Goal: Task Accomplishment & Management: Complete application form

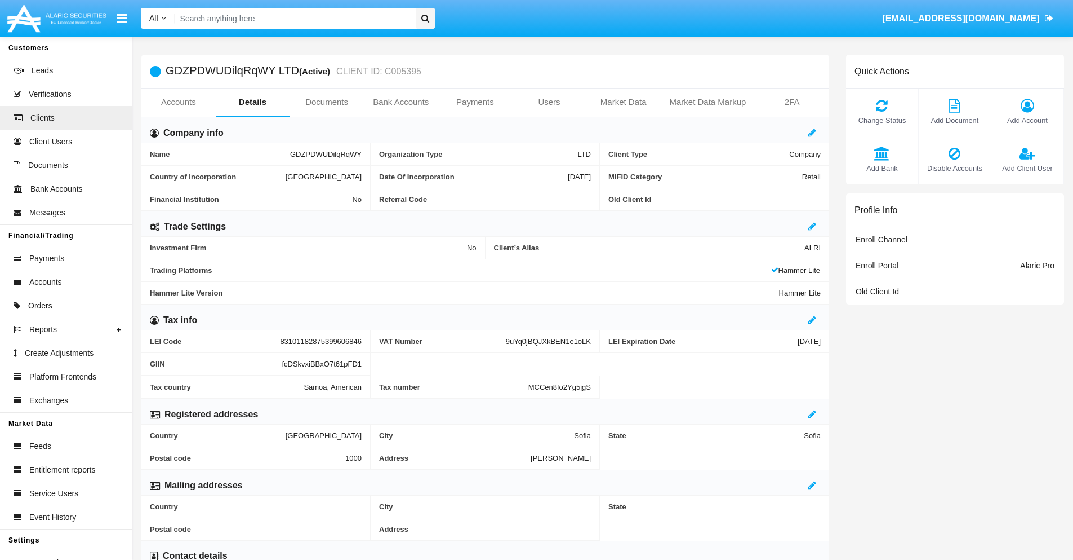
click at [549, 102] on link "Users" at bounding box center [549, 101] width 74 height 27
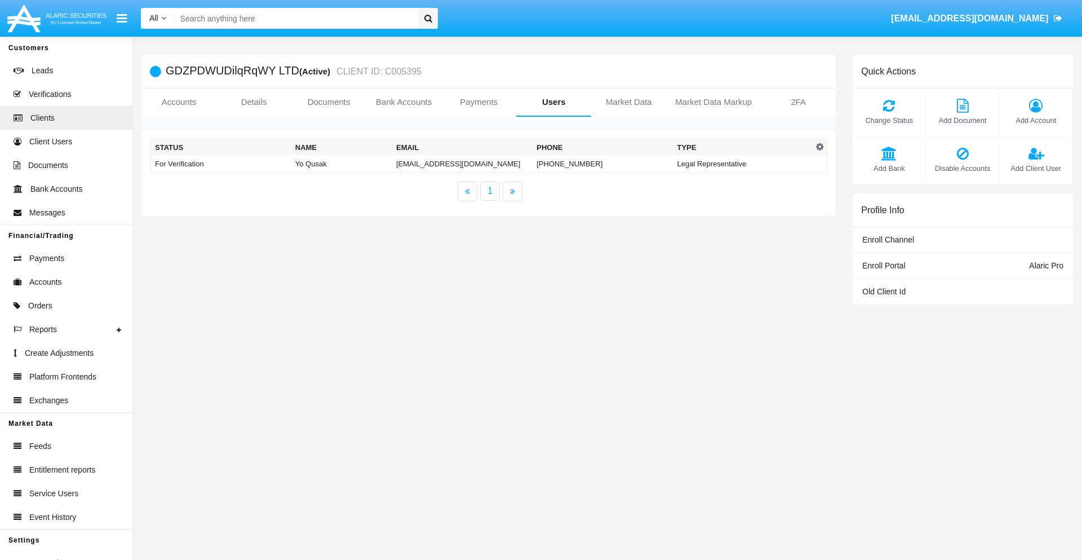
click at [462, 163] on td "[EMAIL_ADDRESS][DOMAIN_NAME]" at bounding box center [462, 164] width 140 height 17
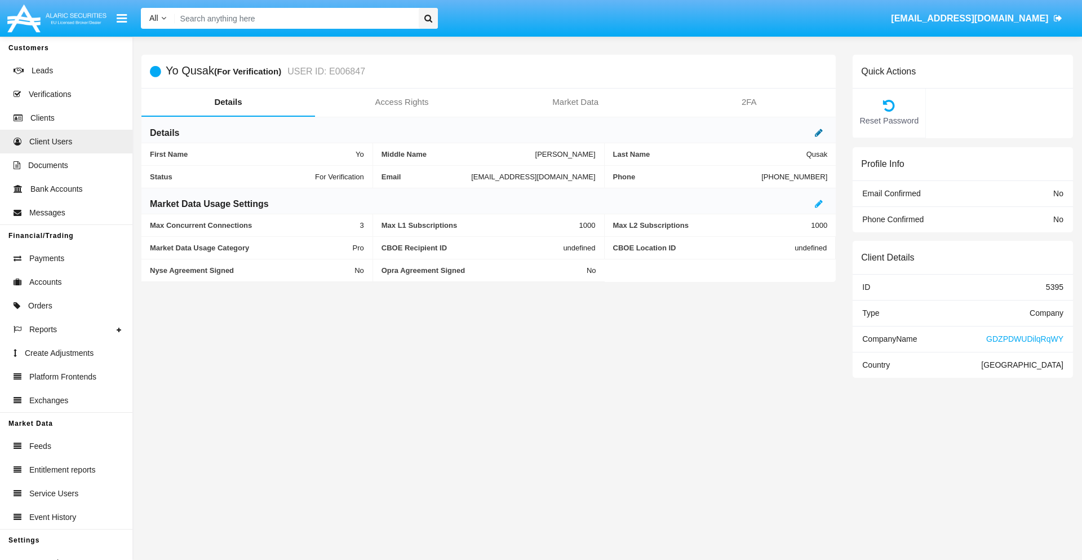
click at [819, 132] on icon at bounding box center [819, 132] width 8 height 9
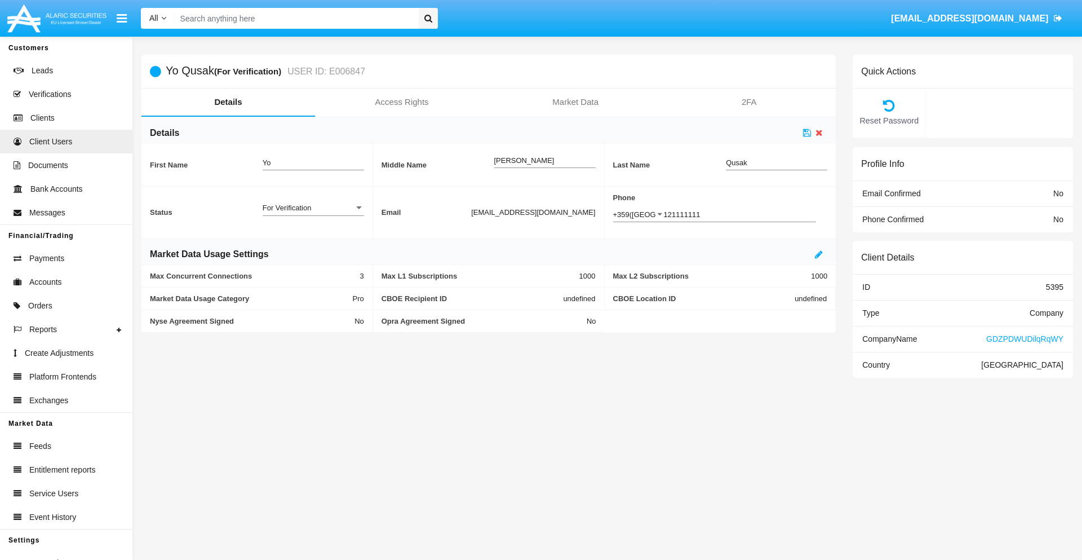
click at [313, 207] on div "For Verification" at bounding box center [308, 208] width 91 height 10
click at [313, 214] on span "Verified" at bounding box center [313, 214] width 101 height 22
click at [807, 132] on icon at bounding box center [807, 132] width 8 height 9
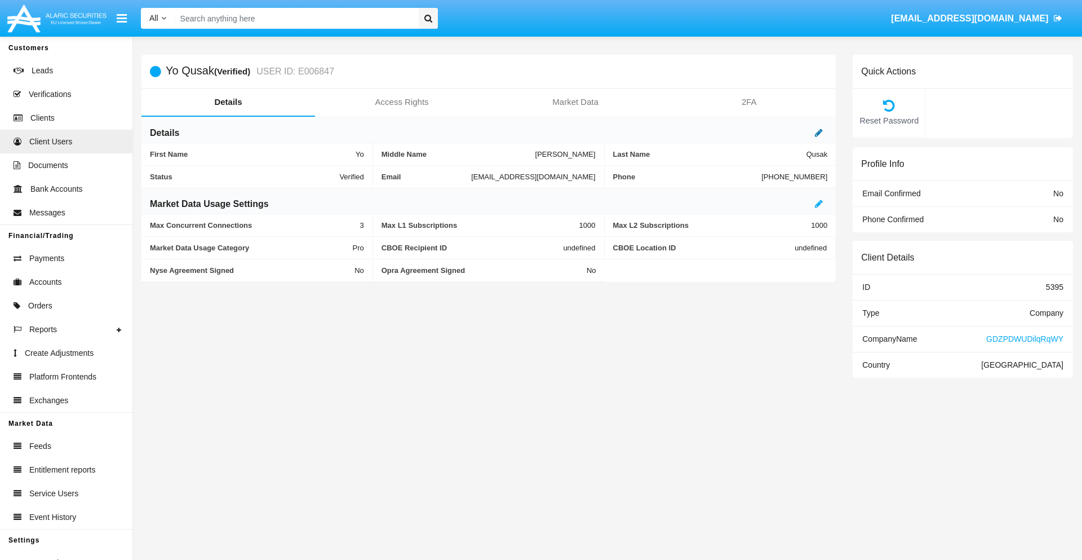
click at [819, 132] on icon at bounding box center [819, 132] width 8 height 9
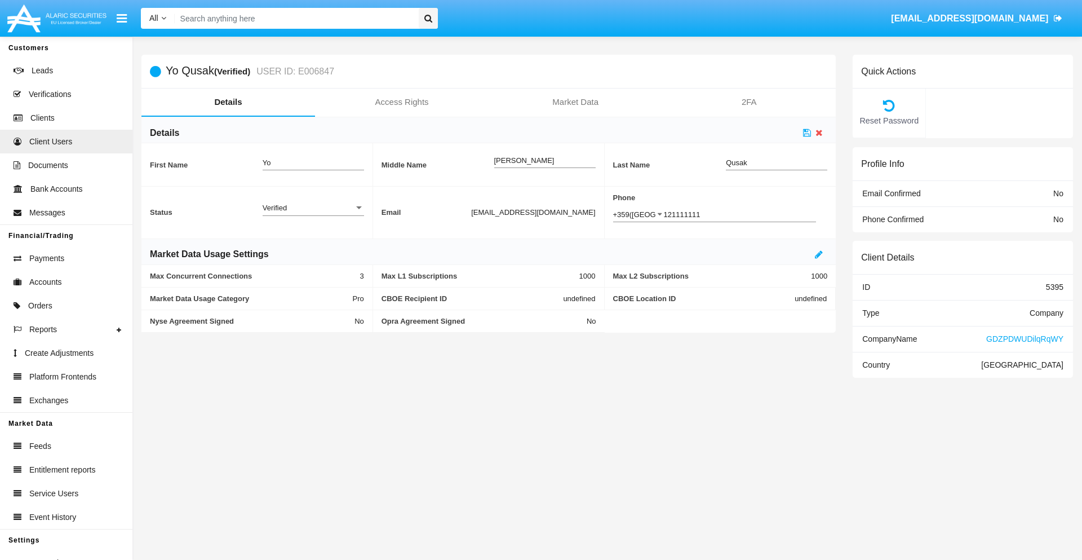
click at [313, 207] on div "Verified" at bounding box center [308, 208] width 91 height 10
click at [313, 214] on span "Active" at bounding box center [313, 214] width 101 height 22
click at [807, 132] on icon at bounding box center [807, 132] width 8 height 9
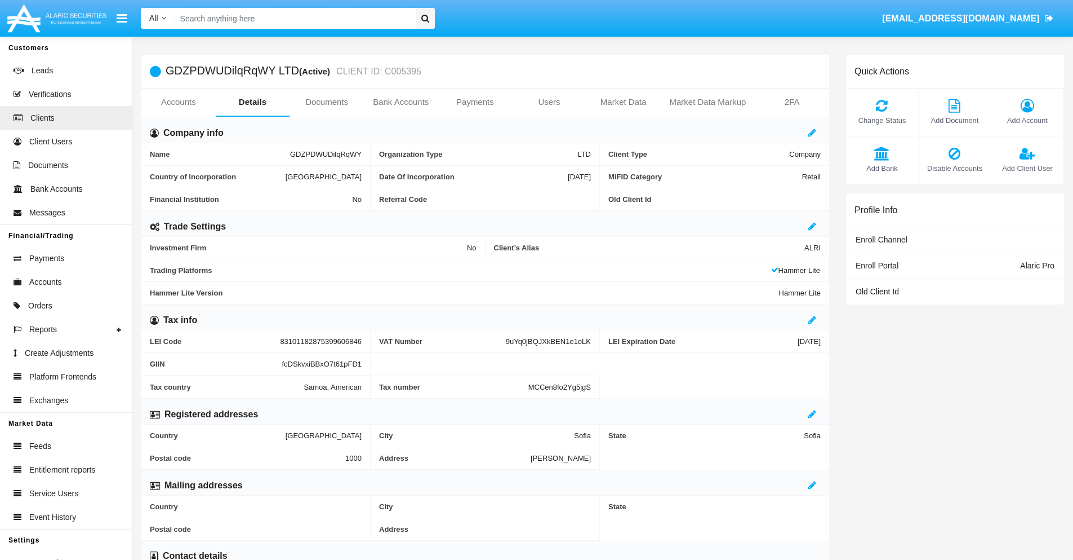
click at [1027, 168] on span "Add Client User" at bounding box center [1027, 168] width 61 height 11
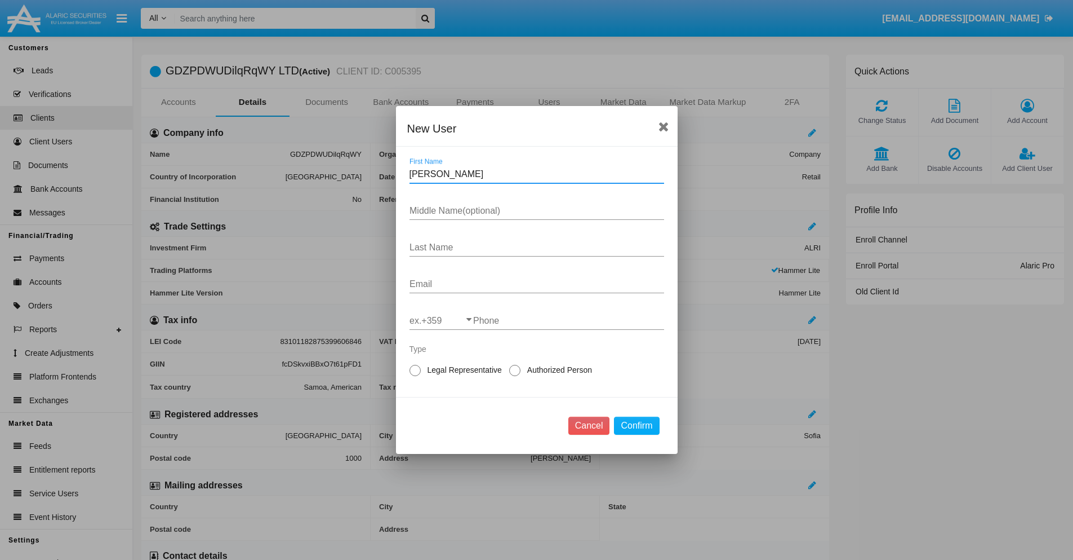
type input "Refugio"
type input "Amado"
type input "Torp"
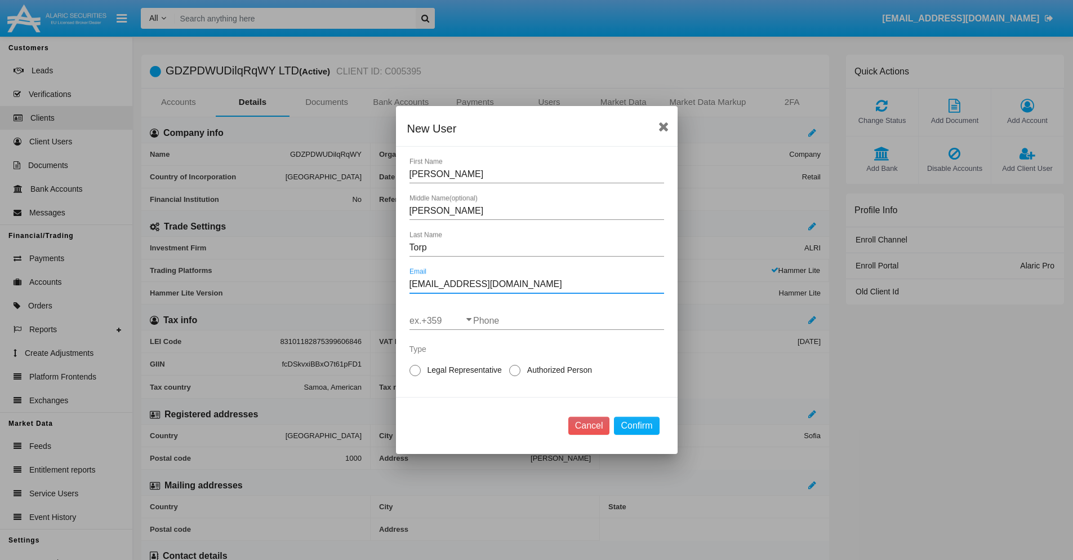
type input "0suli32@6cufcymi.gov"
click at [441, 321] on input "ex.+359" at bounding box center [442, 321] width 64 height 10
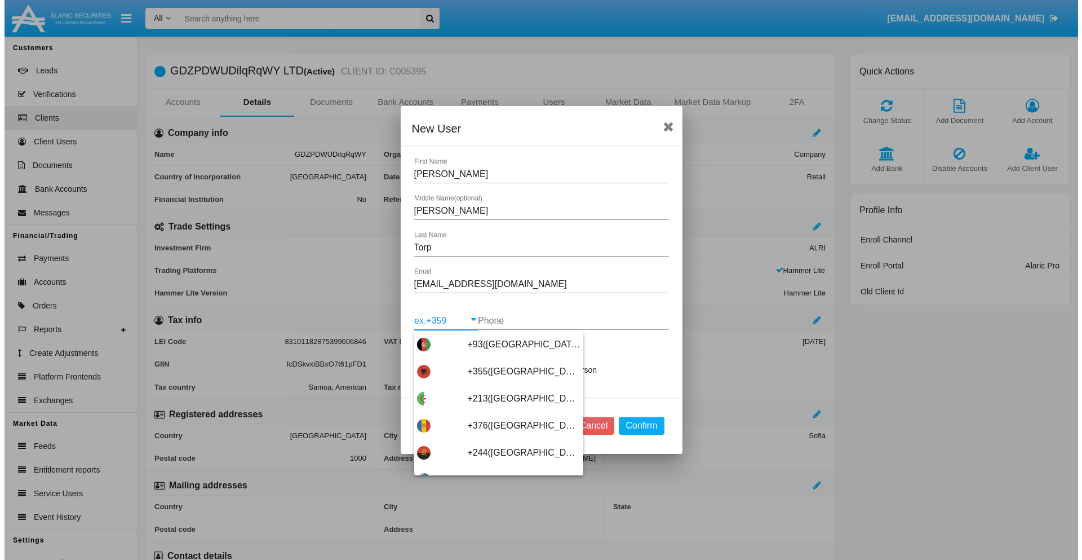
scroll to position [5996, 0]
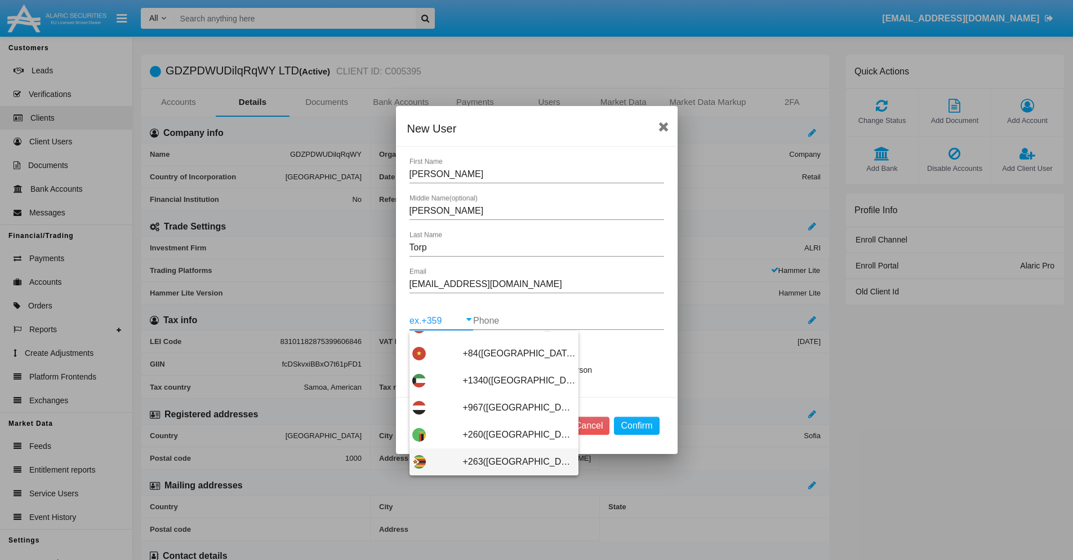
click at [490, 462] on span "+263(Zimbabwe)" at bounding box center [519, 461] width 113 height 27
type input "+263(Zimbabwe)"
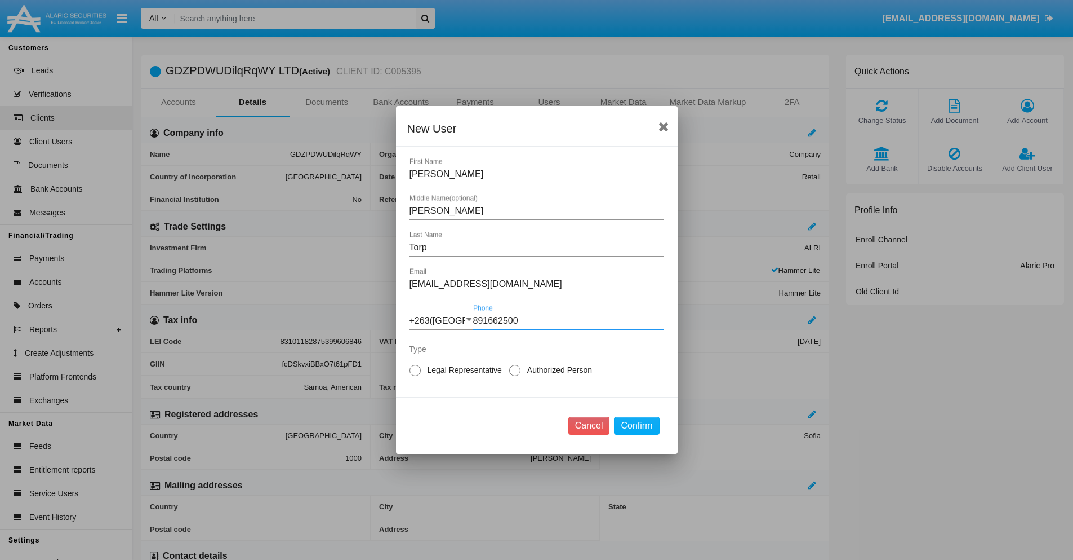
type input "891662500"
click at [557, 370] on span "Authorized Person" at bounding box center [558, 370] width 74 height 12
click at [515, 376] on input "Authorized Person" at bounding box center [514, 376] width 1 height 1
radio input "true"
click at [637, 425] on button "Confirm" at bounding box center [636, 425] width 45 height 18
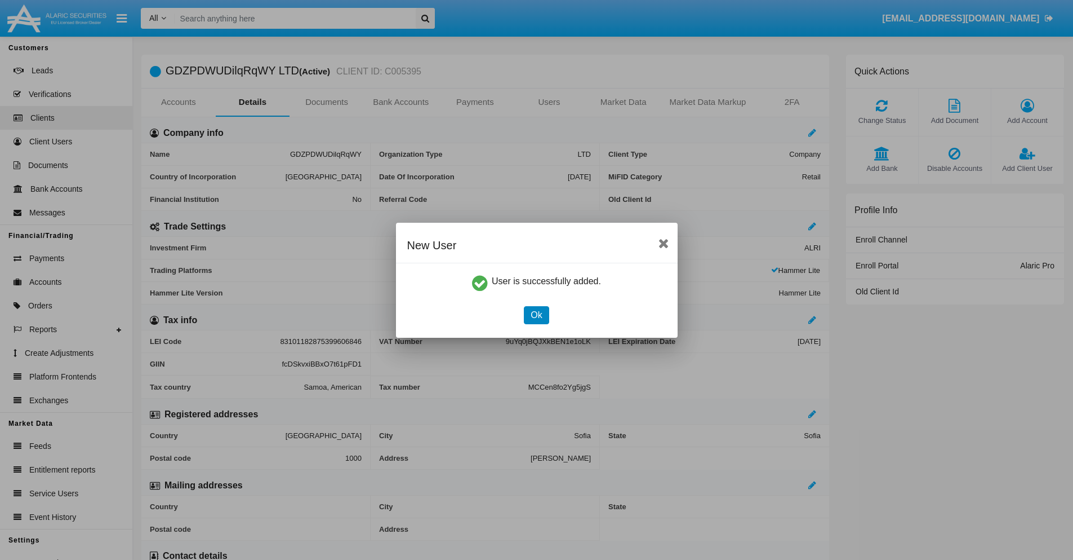
click at [536, 314] on button "Ok" at bounding box center [536, 315] width 25 height 18
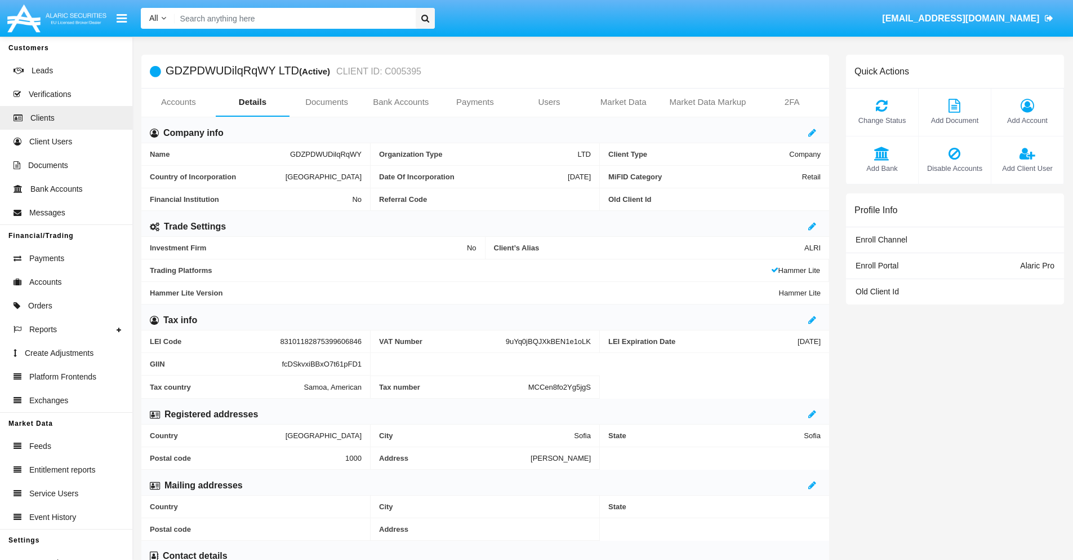
click at [1027, 168] on span "Add Client User" at bounding box center [1027, 168] width 61 height 11
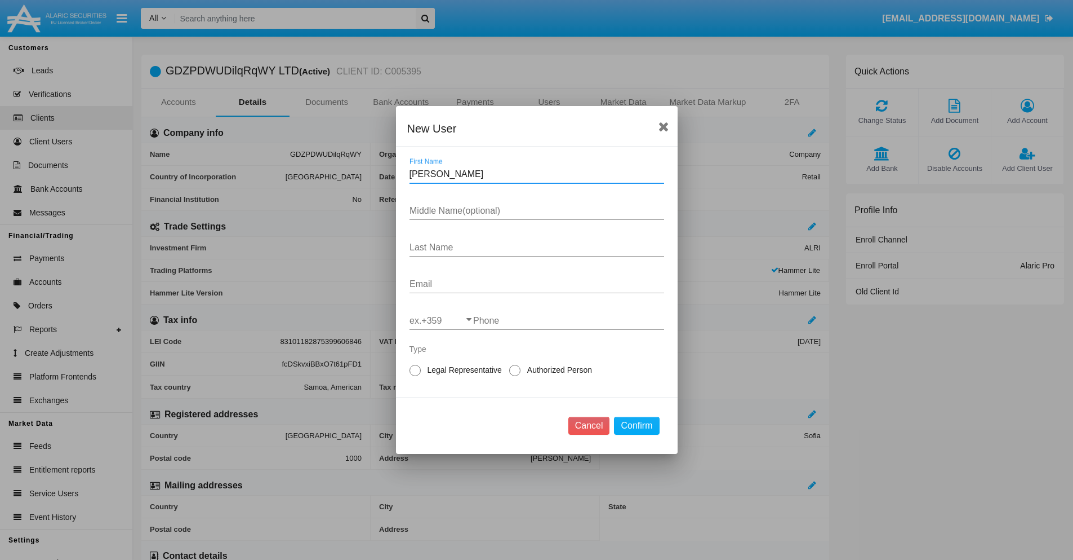
type input "Dillon"
type input "Elva"
type input "Stracke"
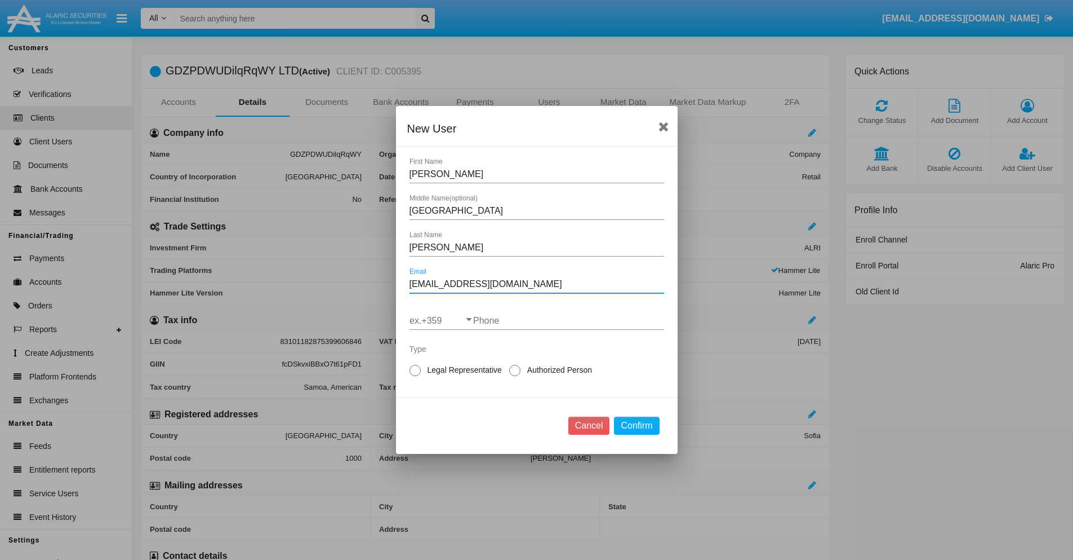
type input "kaa607@ykl-x.int"
click at [441, 321] on input "ex.+359" at bounding box center [442, 321] width 64 height 10
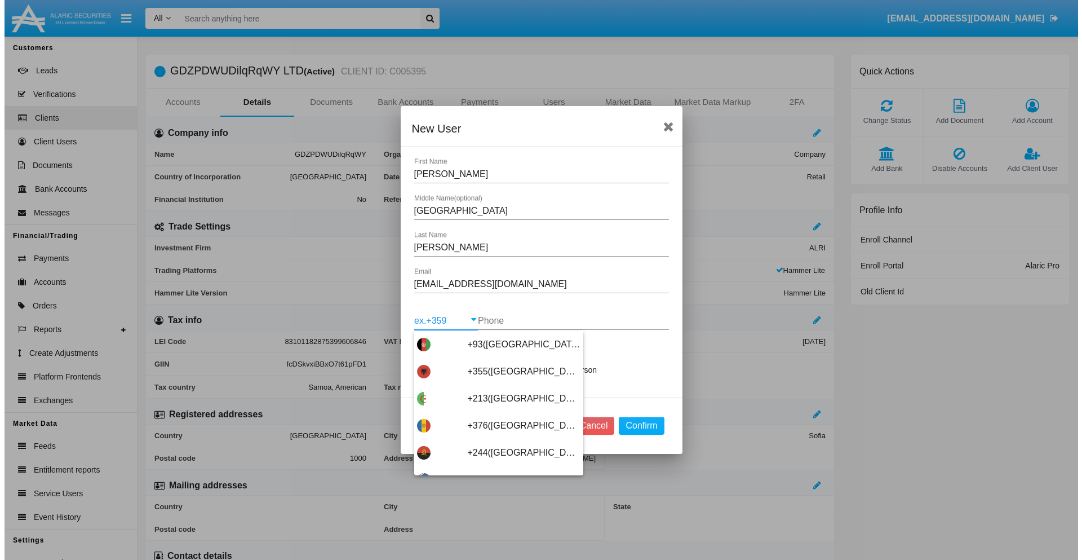
scroll to position [5996, 0]
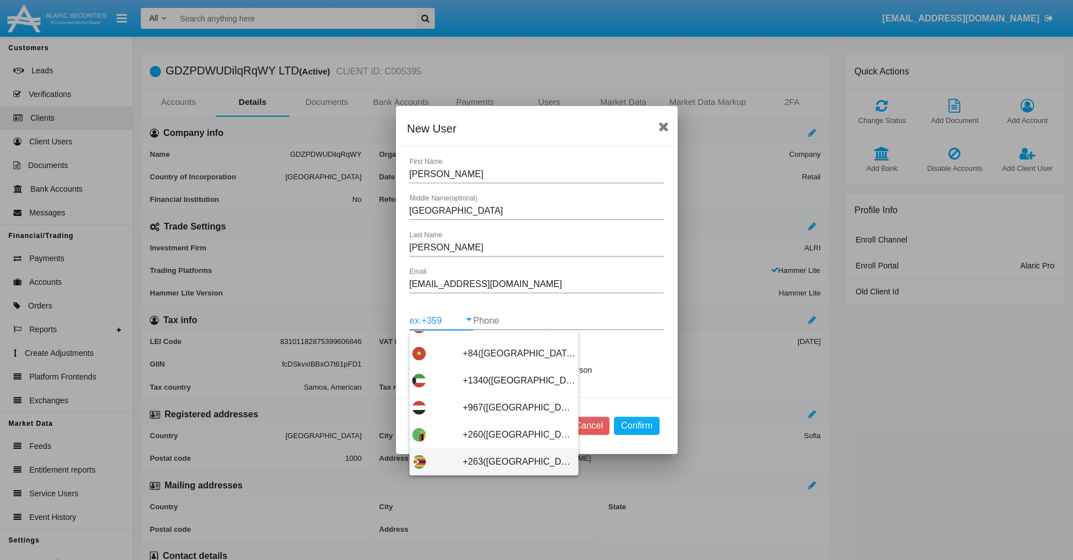
click at [490, 462] on span "+263(Zimbabwe)" at bounding box center [519, 461] width 113 height 27
type input "+263(Zimbabwe)"
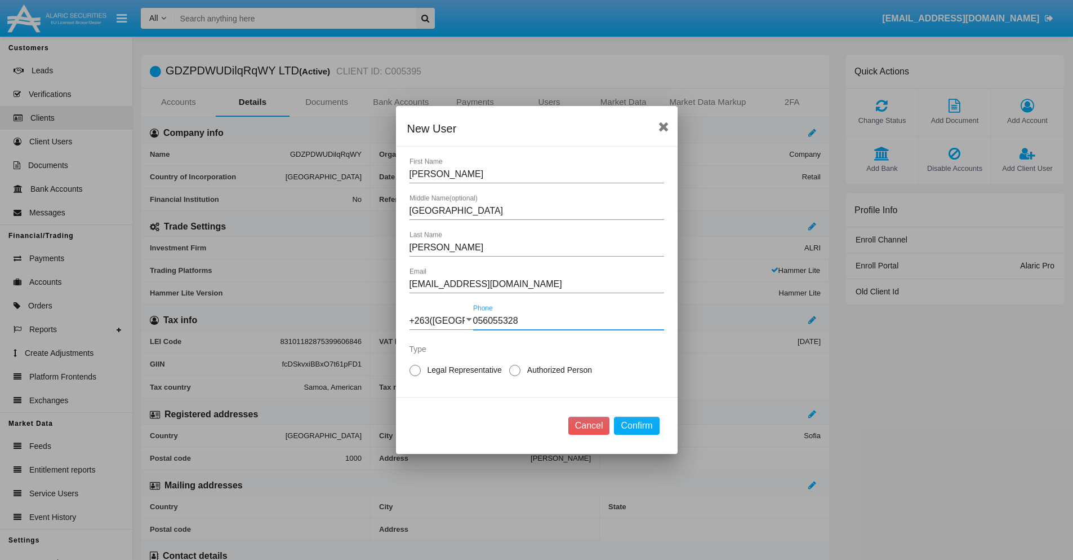
type input "056055328"
click at [463, 370] on span "Legal Representative" at bounding box center [463, 370] width 84 height 12
click at [415, 376] on input "Legal Representative" at bounding box center [415, 376] width 1 height 1
radio input "true"
click at [637, 425] on button "Confirm" at bounding box center [636, 425] width 45 height 18
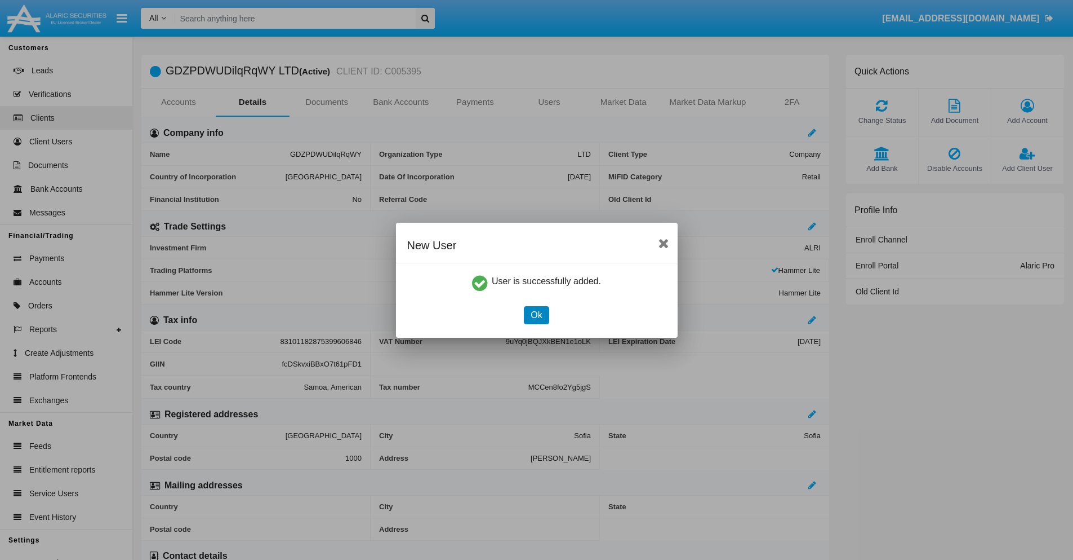
click at [536, 314] on button "Ok" at bounding box center [536, 315] width 25 height 18
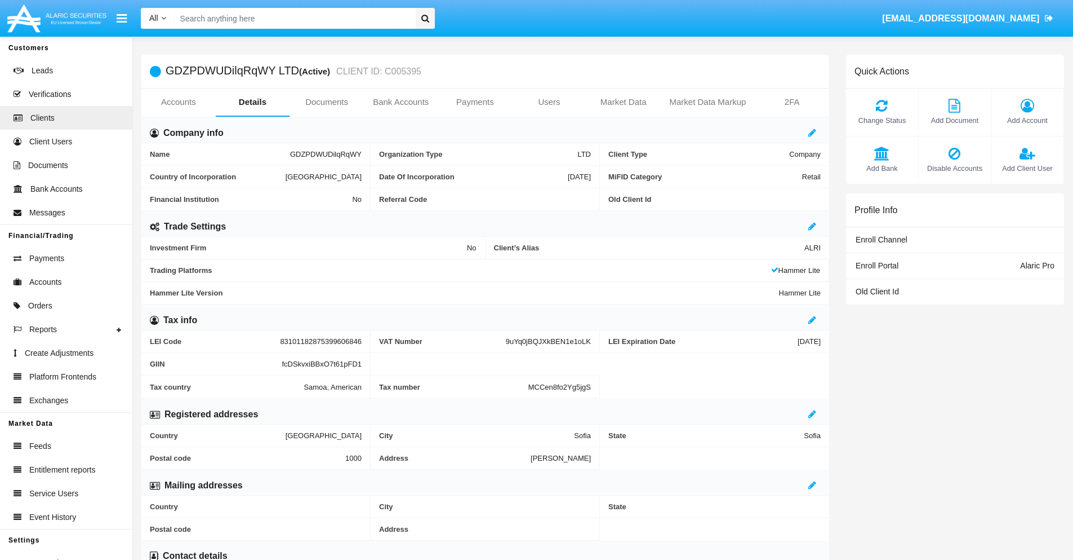
click at [549, 102] on link "Users" at bounding box center [549, 101] width 74 height 27
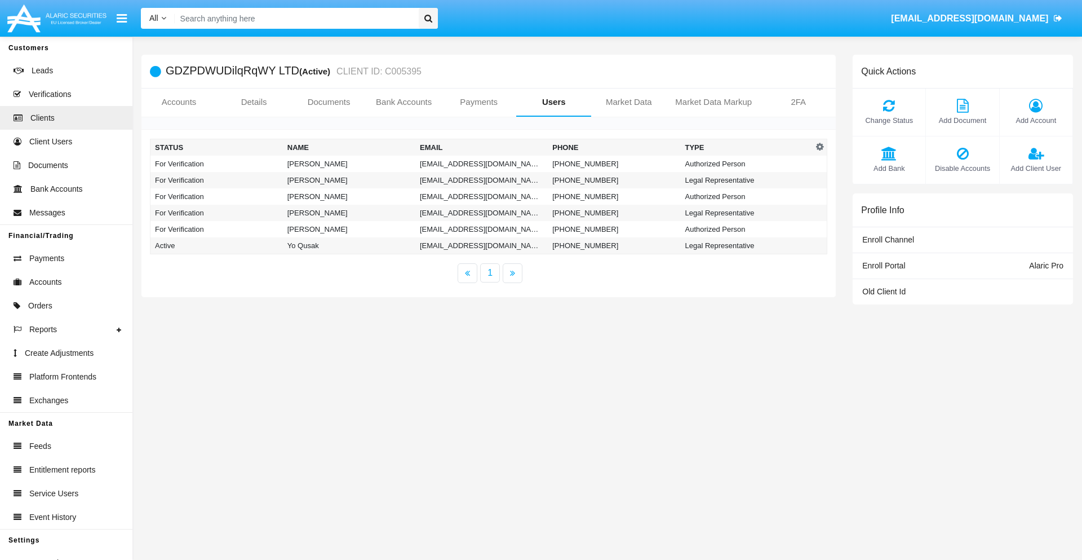
click at [481, 163] on td "[EMAIL_ADDRESS][DOMAIN_NAME]" at bounding box center [481, 164] width 132 height 16
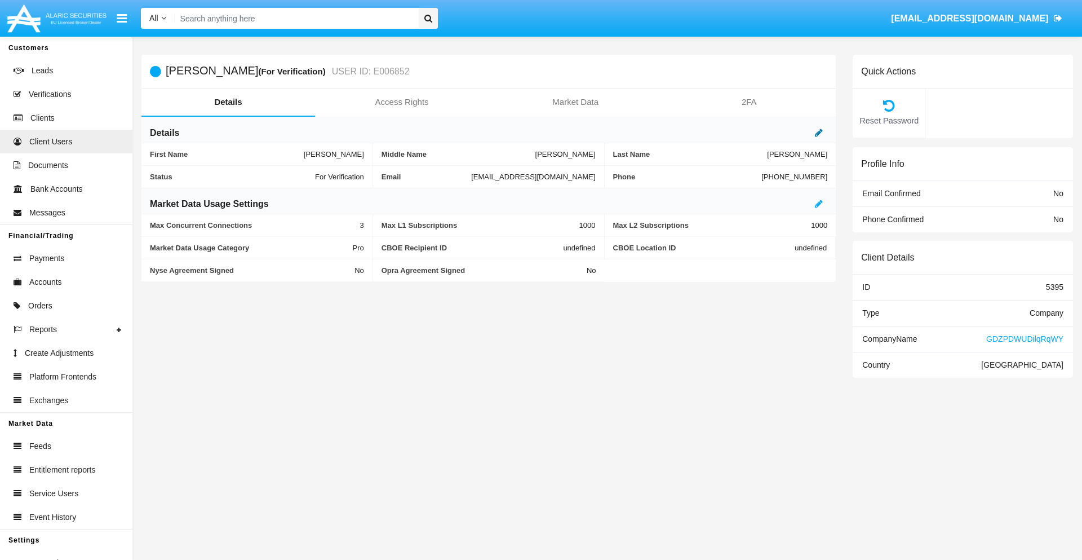
click at [819, 132] on icon at bounding box center [819, 132] width 8 height 9
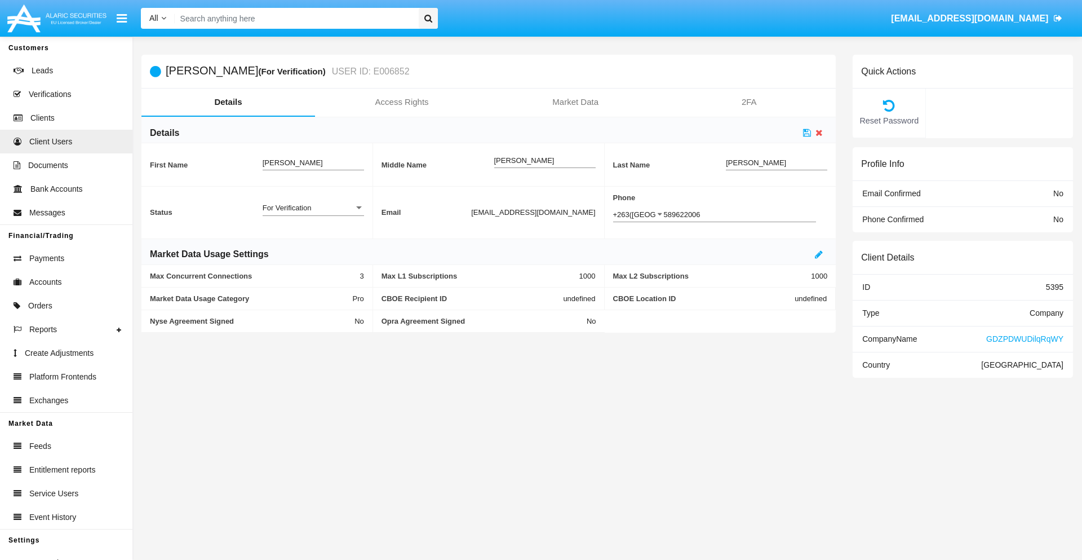
click at [313, 207] on div "For Verification" at bounding box center [308, 208] width 91 height 10
click at [313, 214] on span "Verified" at bounding box center [313, 214] width 101 height 22
click at [807, 132] on icon at bounding box center [807, 132] width 8 height 9
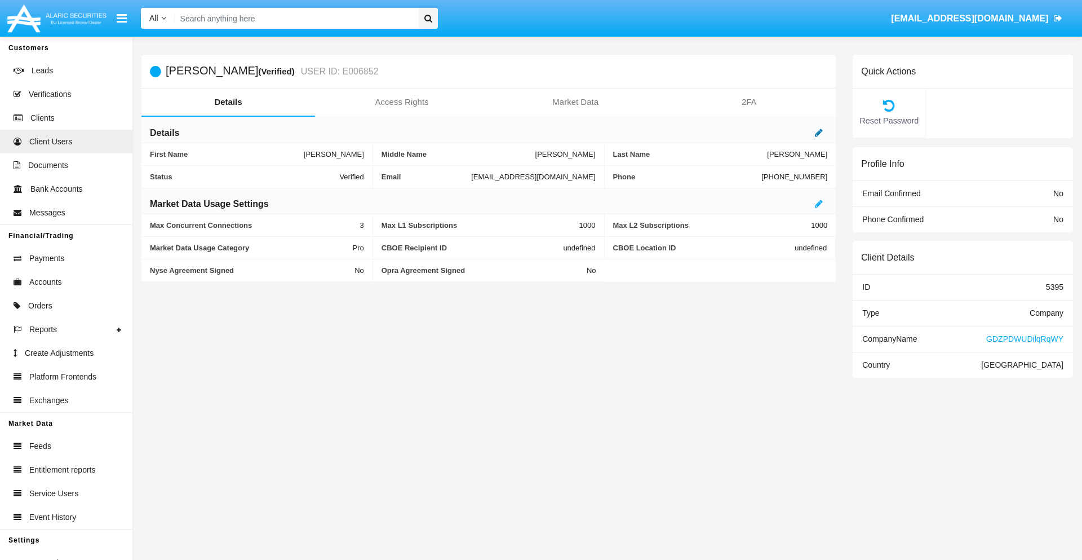
click at [819, 132] on icon at bounding box center [819, 132] width 8 height 9
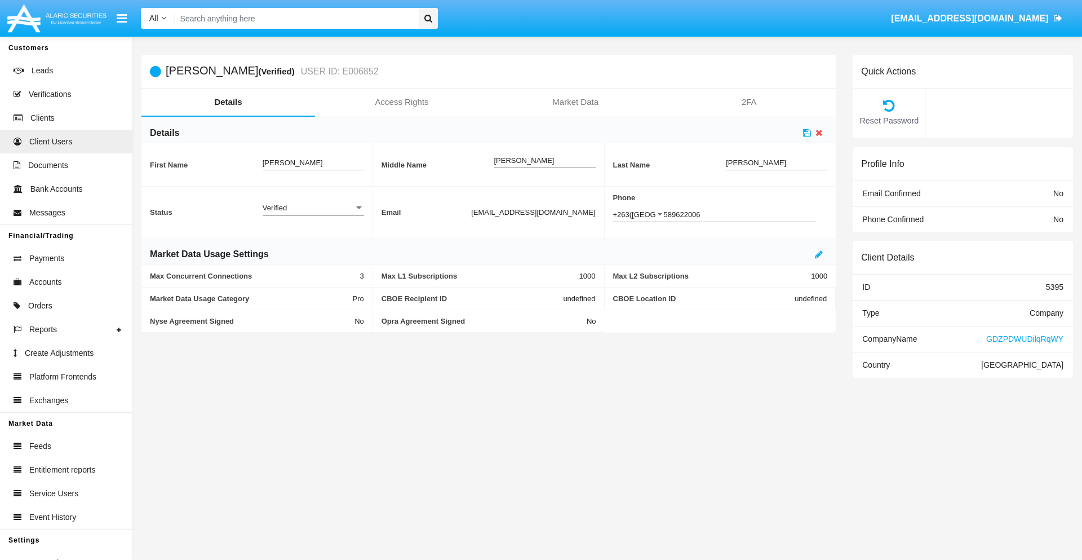
click at [313, 207] on div "Verified" at bounding box center [308, 208] width 91 height 10
click at [313, 214] on span "Active" at bounding box center [313, 214] width 101 height 22
click at [807, 132] on icon at bounding box center [807, 132] width 8 height 9
